Goal: Complete application form: Complete application form

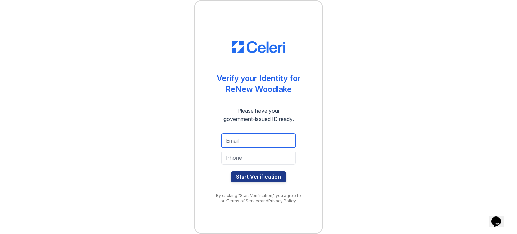
click at [257, 138] on input "email" at bounding box center [259, 141] width 74 height 14
click at [348, 137] on div "Verify your Identity for ReNew Woodlake Please have your government-issued ID r…" at bounding box center [259, 117] width 496 height 234
click at [253, 143] on input "email" at bounding box center [259, 141] width 74 height 14
type input "[EMAIL_ADDRESS][DOMAIN_NAME]"
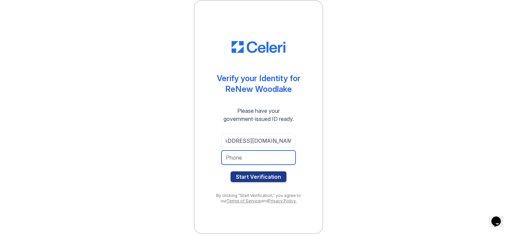
scroll to position [0, 0]
type input "2694916631"
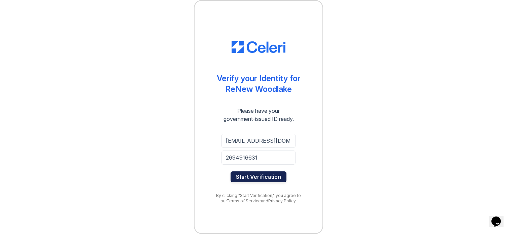
click at [254, 173] on button "Start Verification" at bounding box center [259, 176] width 56 height 11
